Goal: Navigation & Orientation: Go to known website

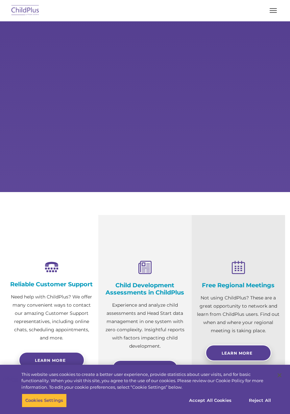
select select "MEDIUM"
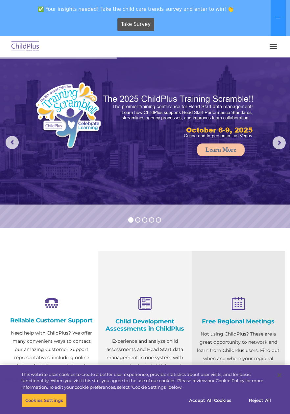
click at [276, 47] on span "button" at bounding box center [272, 46] width 7 height 1
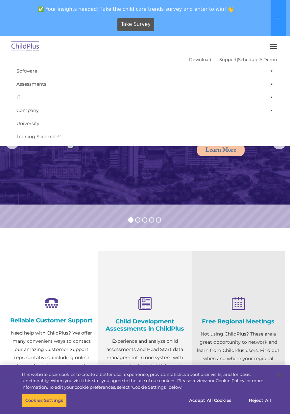
click at [249, 204] on img at bounding box center [145, 130] width 290 height 147
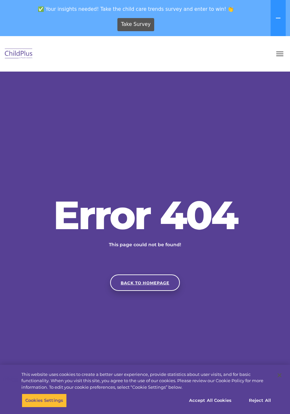
click at [149, 291] on link "Back to homepage" at bounding box center [145, 282] width 70 height 16
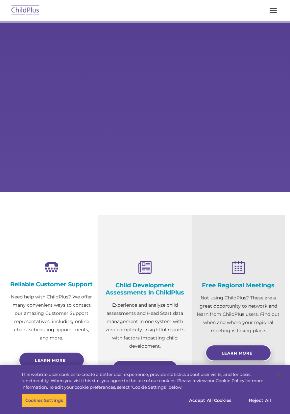
select select "MEDIUM"
